Goal: Go to known website: Go to known website

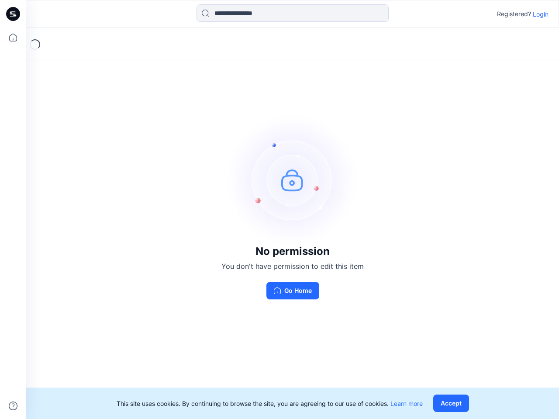
click at [279, 210] on img at bounding box center [292, 179] width 131 height 131
click at [14, 14] on icon at bounding box center [14, 14] width 3 height 0
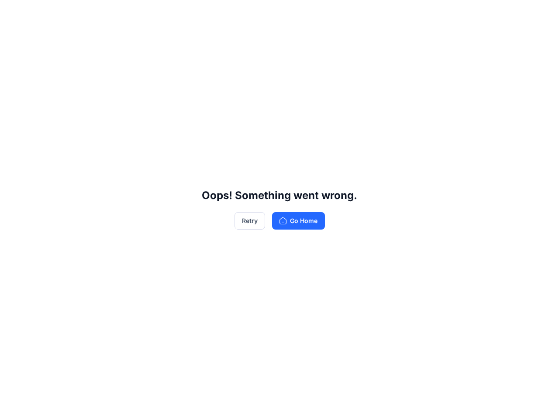
click at [13, 38] on div "Oops! Something went wrong. Retry Go Home" at bounding box center [279, 209] width 559 height 419
click at [13, 406] on div "Oops! Something went wrong. Retry Go Home" at bounding box center [279, 209] width 559 height 419
click at [292, 13] on div "Oops! Something went wrong. Retry Go Home" at bounding box center [279, 209] width 559 height 419
click at [540, 14] on div "Oops! Something went wrong. Retry Go Home" at bounding box center [279, 209] width 559 height 419
click at [453, 403] on div "Oops! Something went wrong. Retry Go Home" at bounding box center [279, 209] width 559 height 419
